Goal: Task Accomplishment & Management: Complete application form

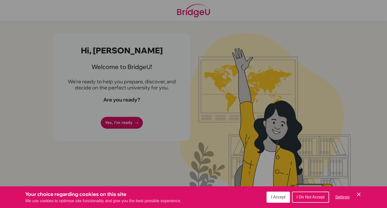
click at [283, 195] on span "I Accept" at bounding box center [278, 197] width 14 height 4
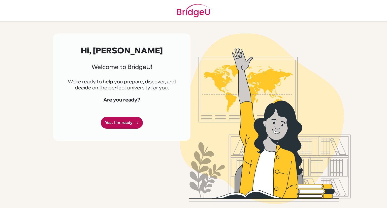
click at [120, 121] on link "Yes, I'm ready" at bounding box center [122, 123] width 42 height 12
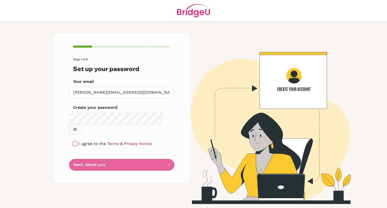
click at [76, 142] on input "checkbox" at bounding box center [75, 144] width 4 height 4
checkbox input "true"
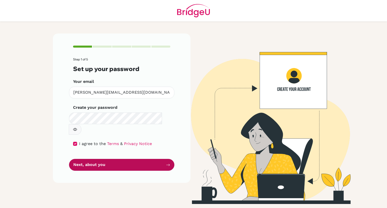
click at [97, 159] on button "Next, about you" at bounding box center [121, 165] width 105 height 12
click at [166, 159] on button "Next, about you" at bounding box center [121, 165] width 105 height 12
